Goal: Task Accomplishment & Management: Use online tool/utility

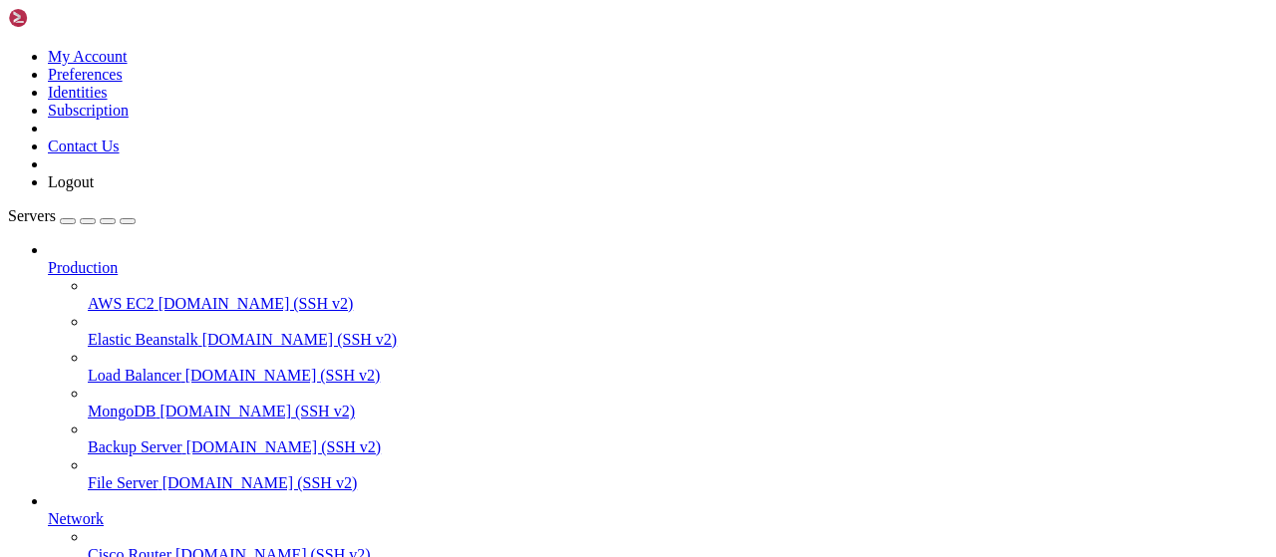
scroll to position [405, 0]
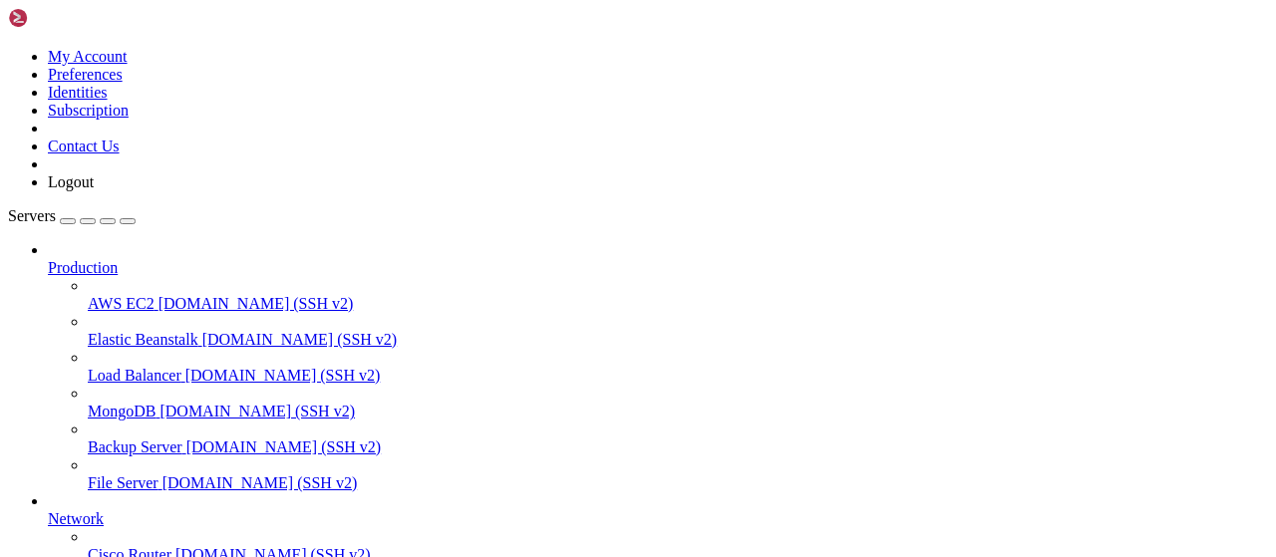
type input "/root/Piar-Flow"
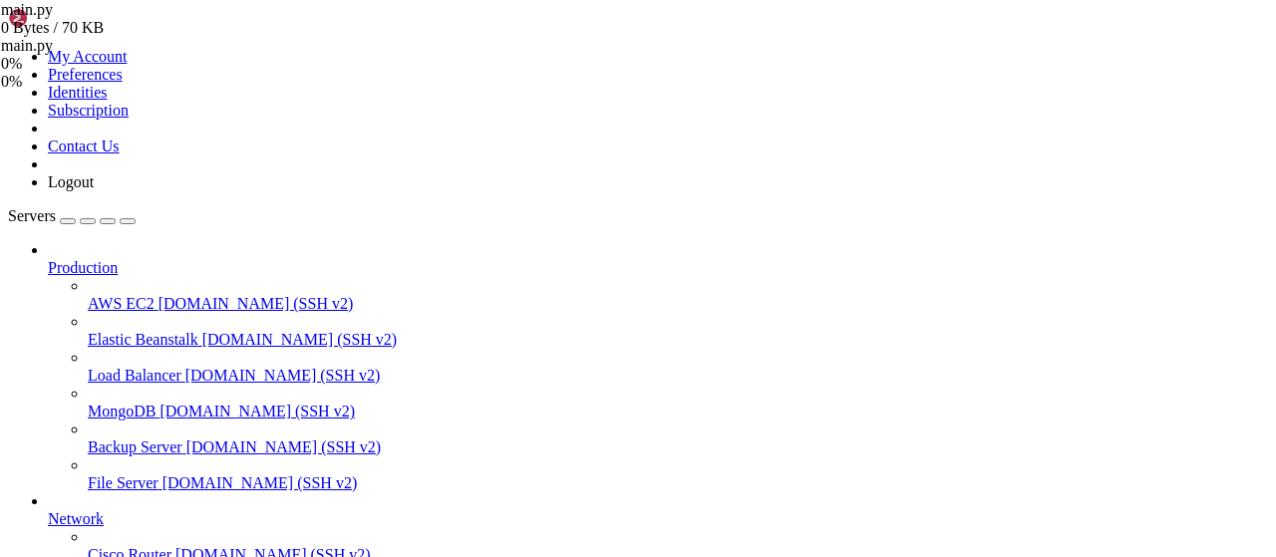
drag, startPoint x: 742, startPoint y: 1812, endPoint x: 297, endPoint y: 1657, distance: 470.8
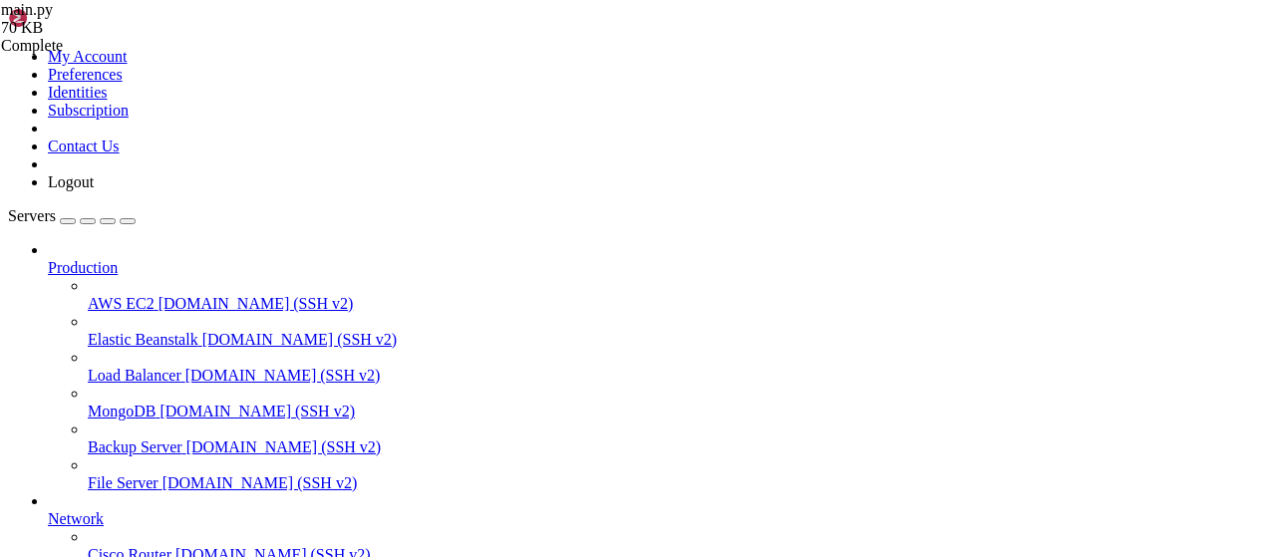
drag, startPoint x: 292, startPoint y: 15, endPoint x: 613, endPoint y: 86, distance: 328.8
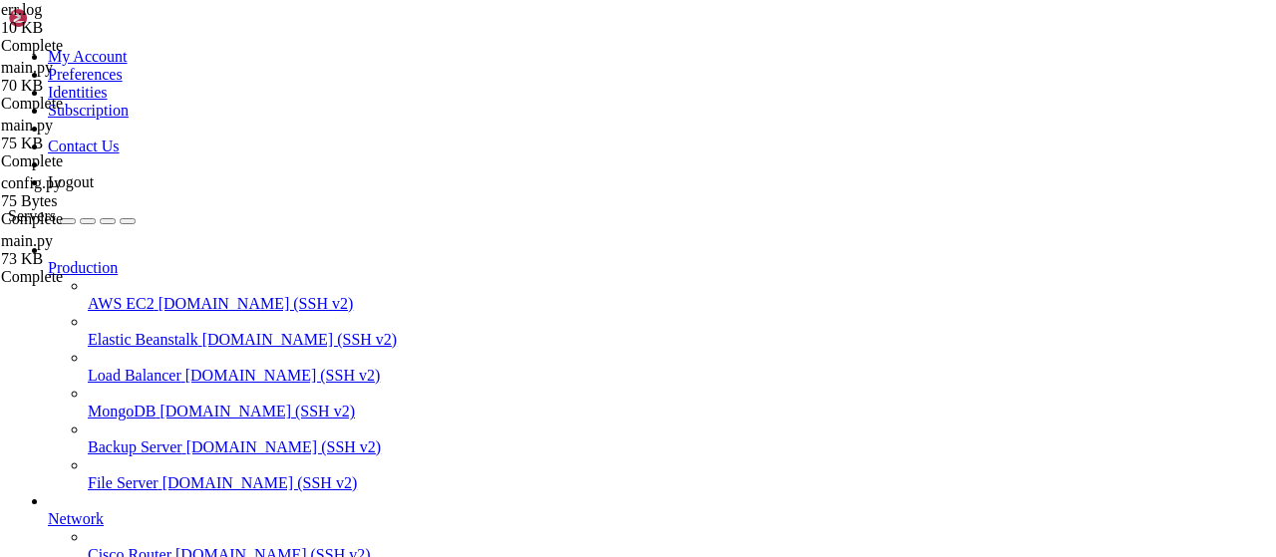
drag, startPoint x: 842, startPoint y: 509, endPoint x: 296, endPoint y: 438, distance: 550.1
type textarea "ImportError: cannot import name 'ADMIN_IDS' from 'config' (/root/Piar-Flow/conf…"
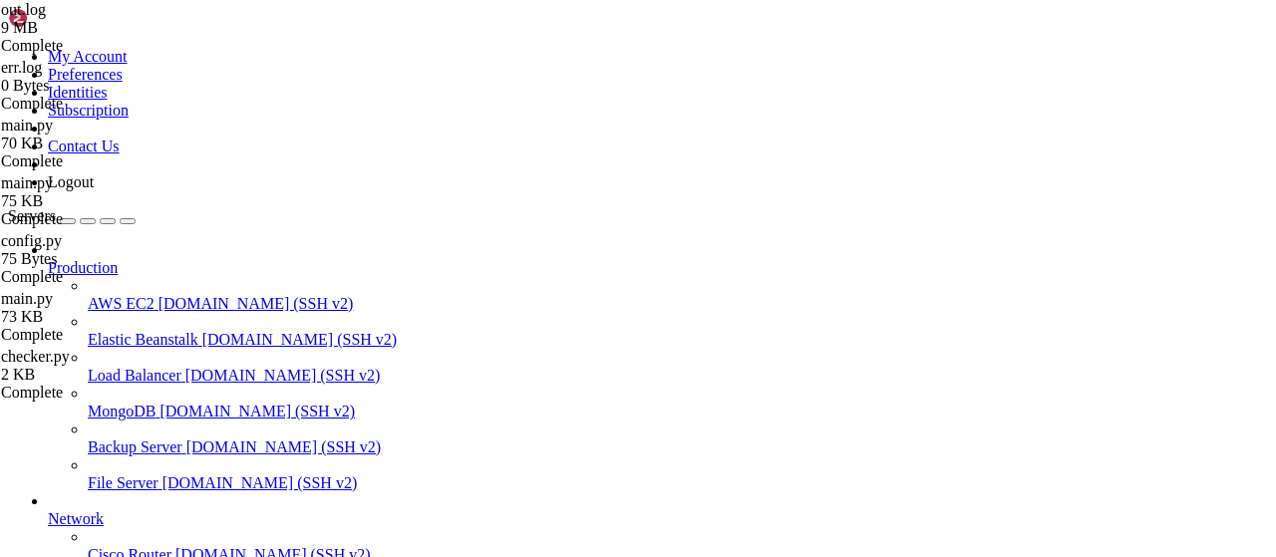
type textarea "check_subscription_and_delete_message: получено 0 Flyer каналов для отображения"
